Goal: Find contact information: Find contact information

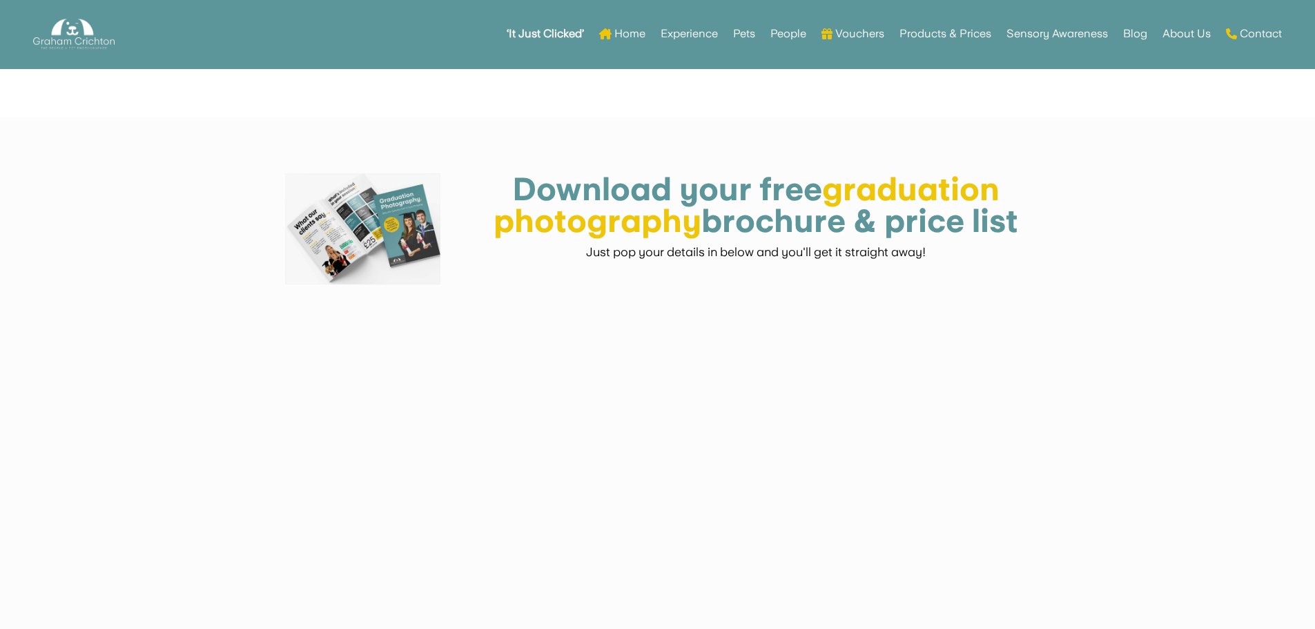
scroll to position [621, 0]
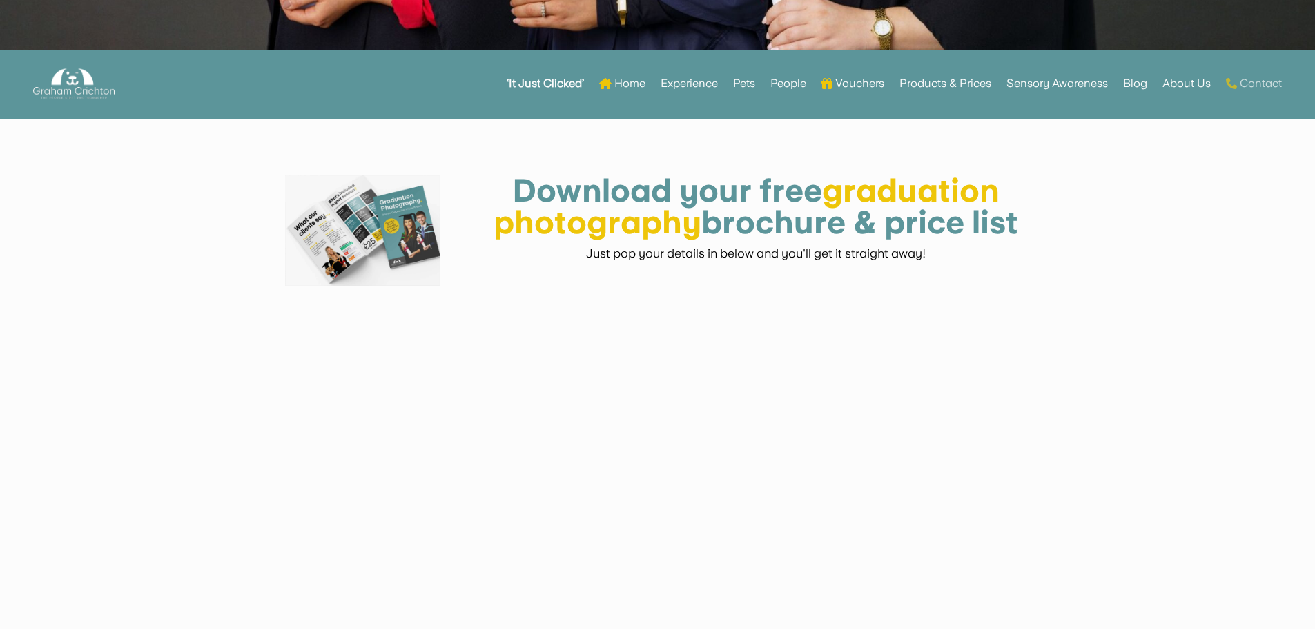
click at [1253, 86] on link "Contact" at bounding box center [1254, 84] width 56 height 54
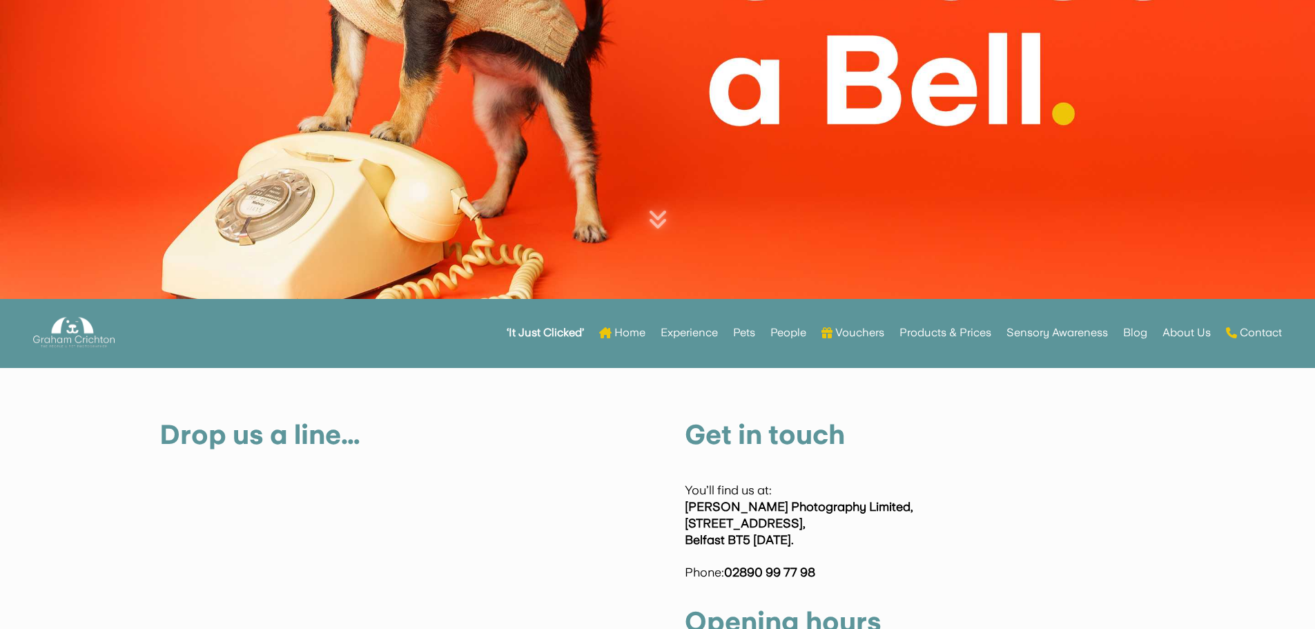
scroll to position [318, 0]
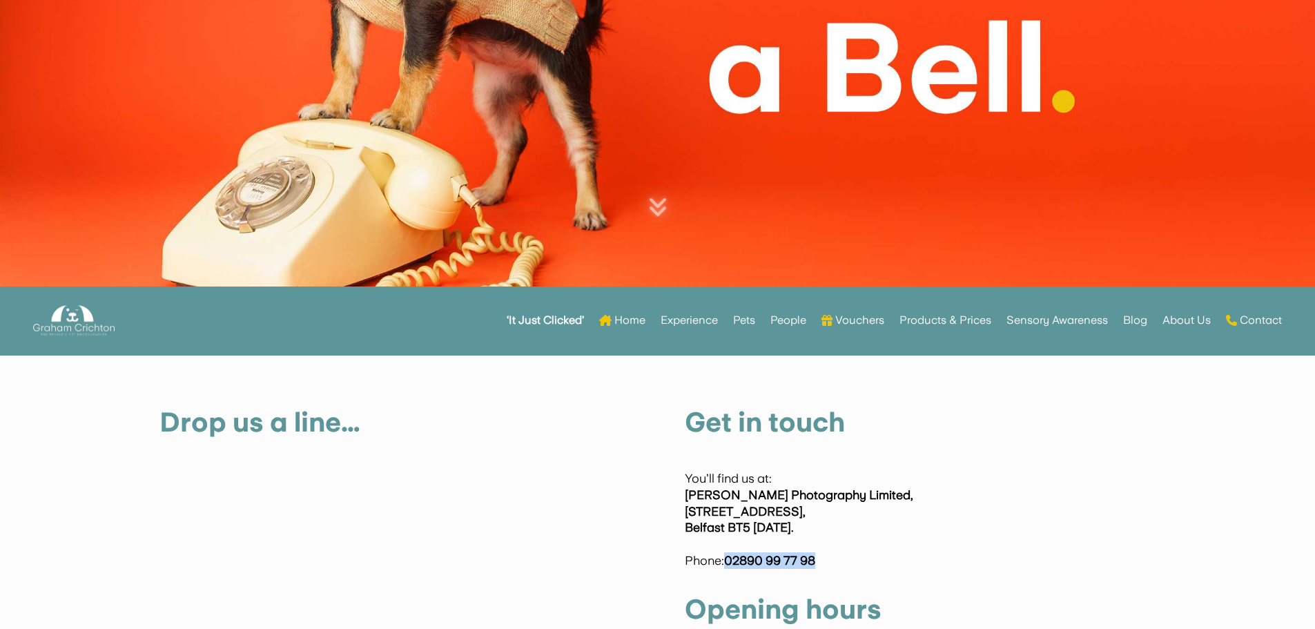
drag, startPoint x: 812, startPoint y: 564, endPoint x: 728, endPoint y: 564, distance: 84.2
click at [728, 564] on p "You’ll find us at: Graham Crichton Photography Limited, 276-278 Castlereagh Roa…" at bounding box center [920, 519] width 471 height 99
copy strong "02890 99 77 98"
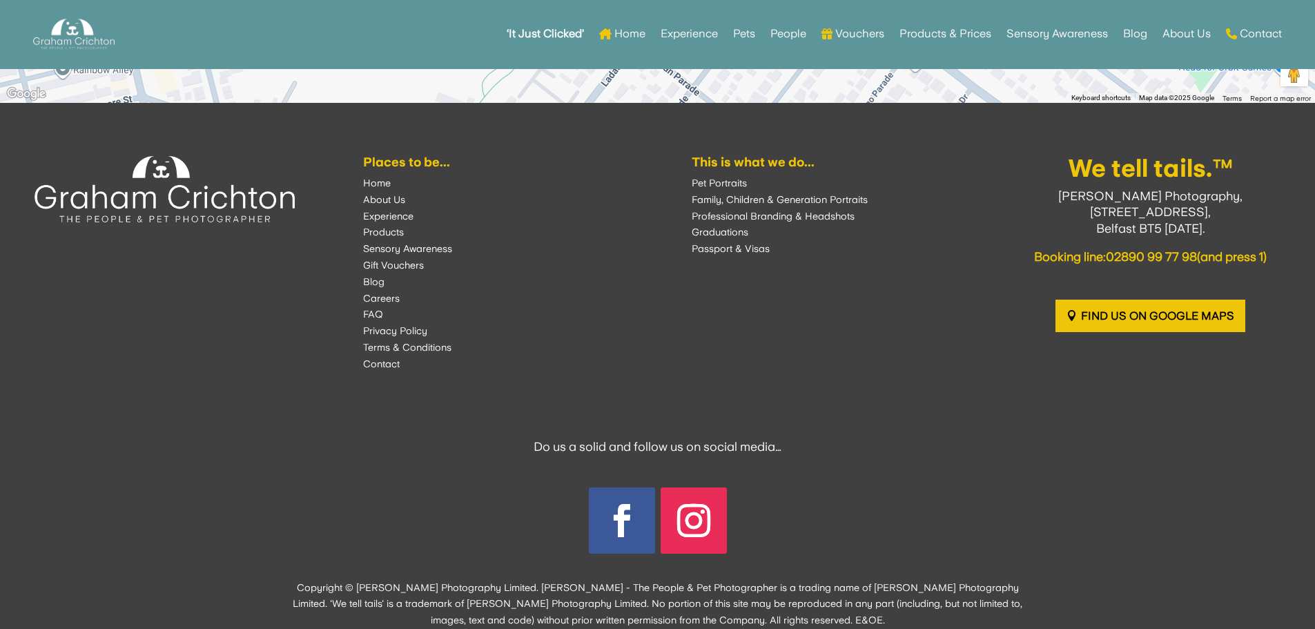
scroll to position [2088, 0]
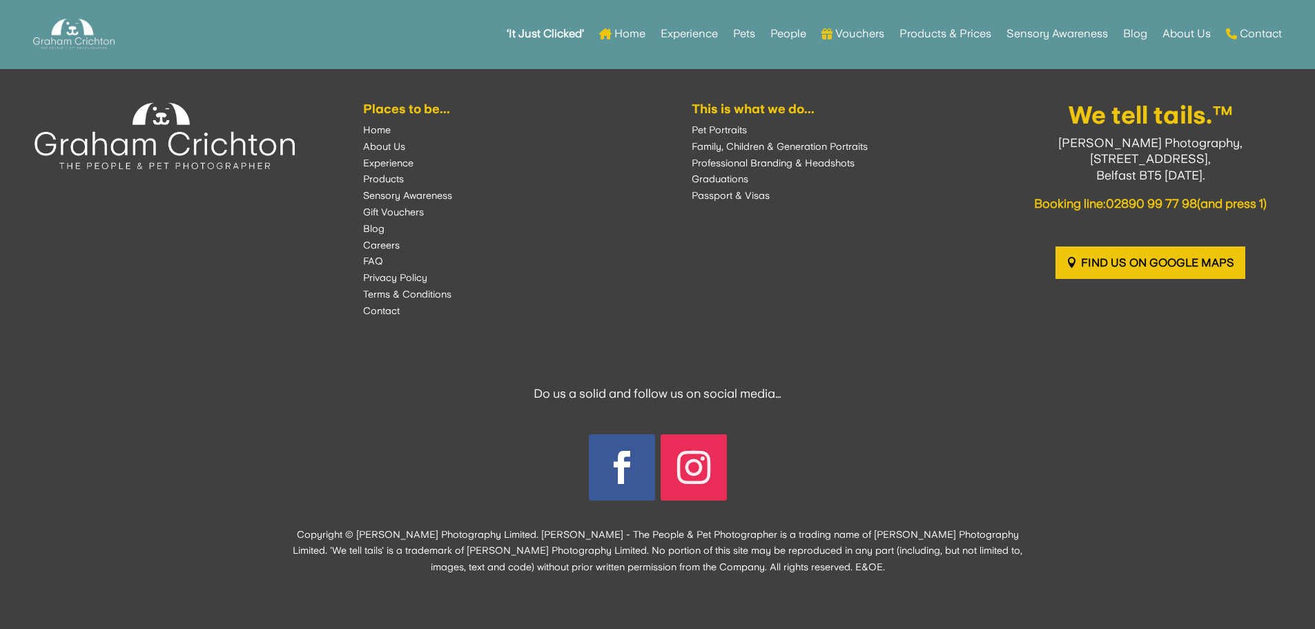
click at [693, 469] on link "Follow" at bounding box center [694, 467] width 66 height 66
click at [636, 462] on link "Follow" at bounding box center [622, 467] width 66 height 66
